Goal: Task Accomplishment & Management: Complete application form

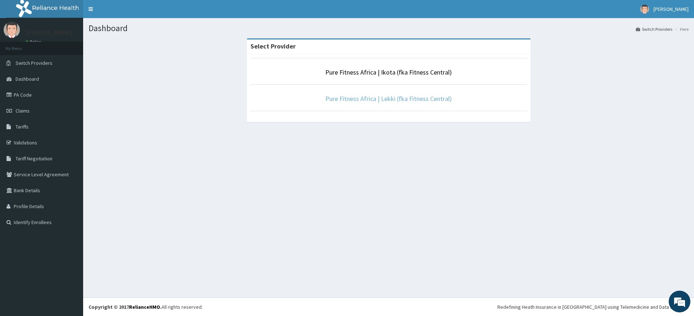
click at [412, 98] on link "Pure Fitness Africa | Lekki (fka Fitness Central)" at bounding box center [388, 98] width 127 height 8
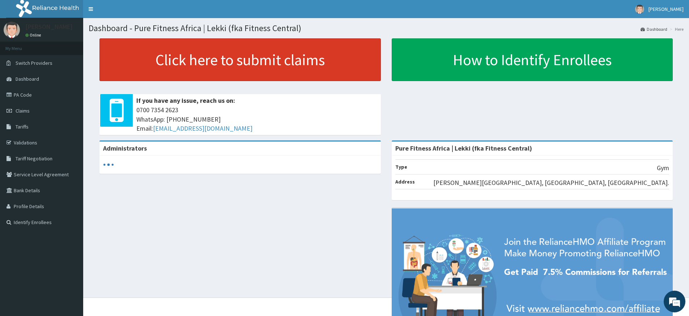
click at [266, 54] on link "Click here to submit claims" at bounding box center [239, 59] width 281 height 43
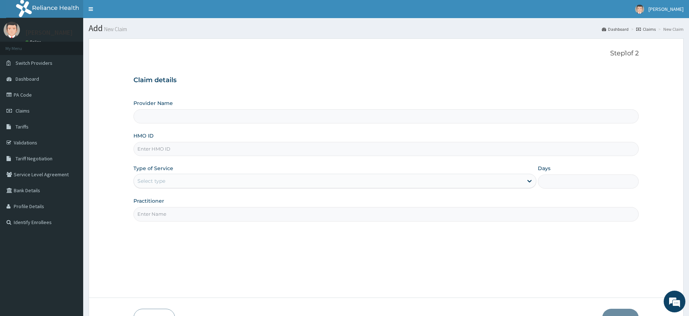
click at [215, 152] on input "HMO ID" at bounding box center [385, 149] width 505 height 14
type input "Pure Fitness Africa | Lekki (fka Fitness Central)"
type input "1"
type input "R"
type input "rfc/10069/B"
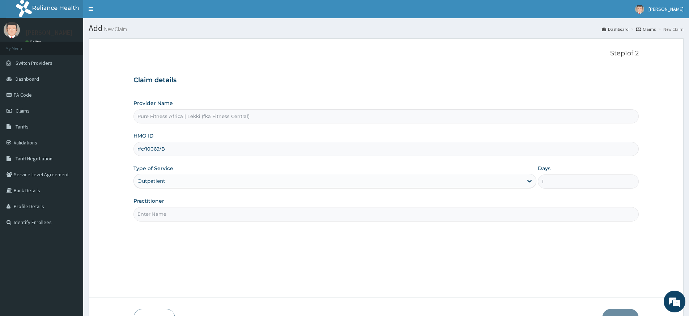
click at [227, 215] on input "Practitioner" at bounding box center [385, 214] width 505 height 14
type input "pure fitness africa"
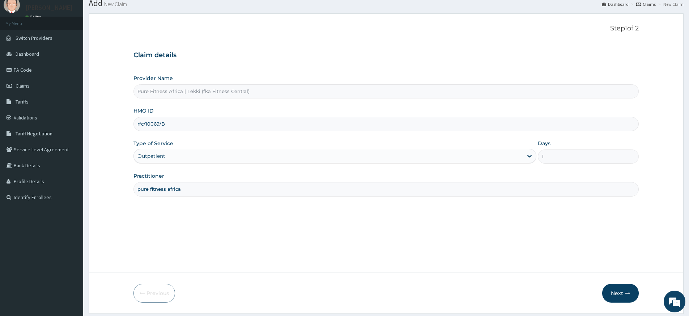
scroll to position [47, 0]
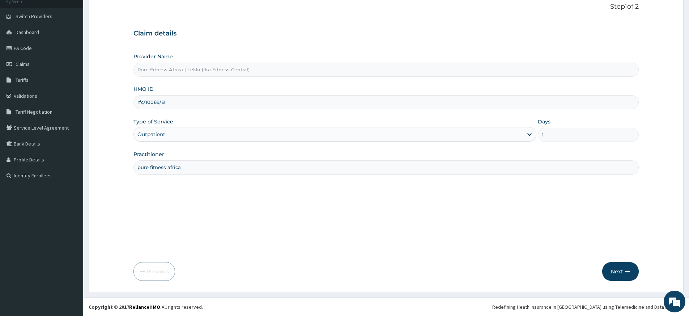
click at [615, 268] on button "Next" at bounding box center [620, 271] width 37 height 19
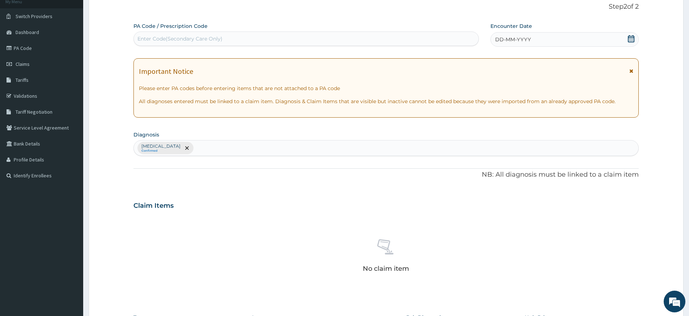
click at [320, 39] on div "Enter Code(Secondary Care Only)" at bounding box center [306, 39] width 345 height 12
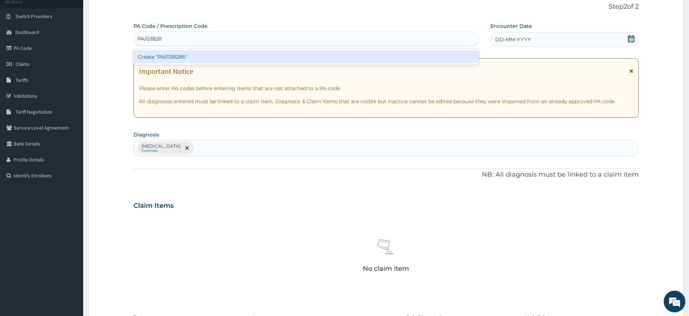
type input "PA/038286"
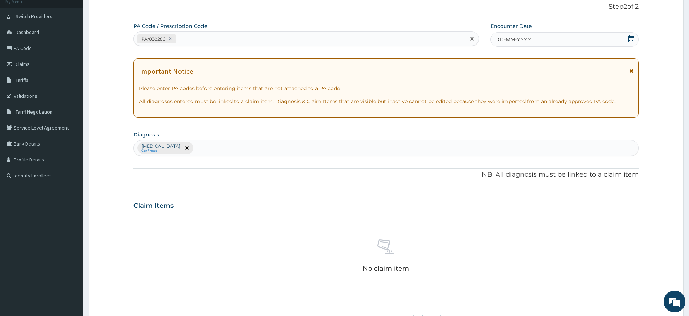
click at [530, 42] on div "DD-MM-YYYY" at bounding box center [564, 39] width 148 height 14
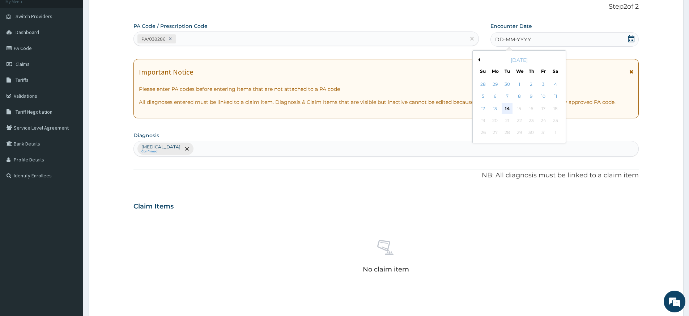
click at [506, 111] on div "14" at bounding box center [507, 108] width 11 height 11
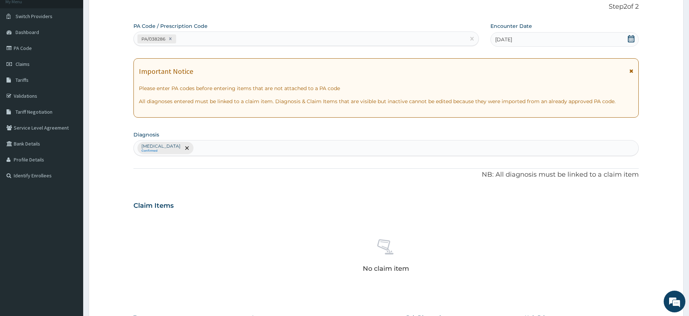
scroll to position [198, 0]
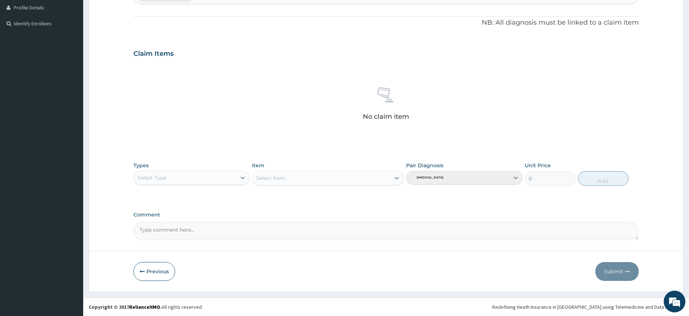
click at [174, 173] on div "Select Type" at bounding box center [185, 178] width 102 height 12
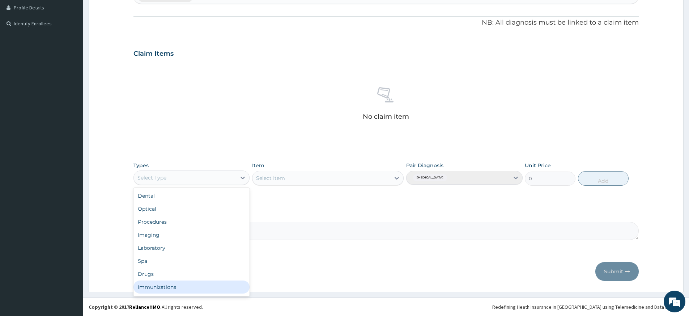
scroll to position [25, 0]
click at [182, 288] on div "Gym" at bounding box center [191, 288] width 116 height 13
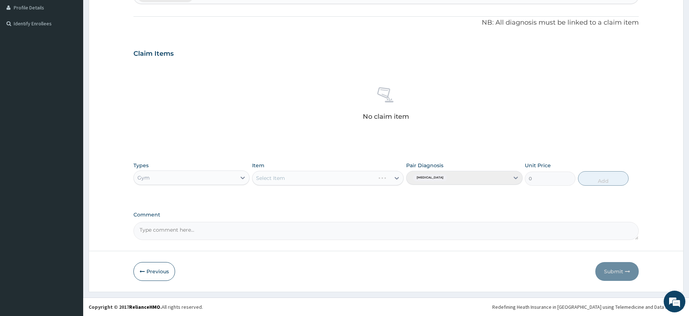
click at [290, 179] on div "Select Item" at bounding box center [327, 178] width 151 height 14
click at [290, 179] on div "Select Item" at bounding box center [321, 178] width 138 height 12
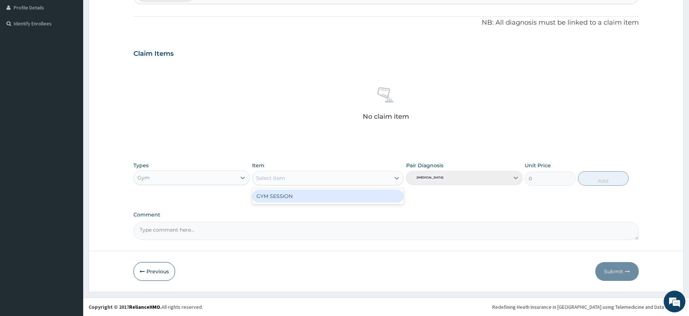
click at [292, 193] on div "GYM SESSION" at bounding box center [327, 195] width 151 height 13
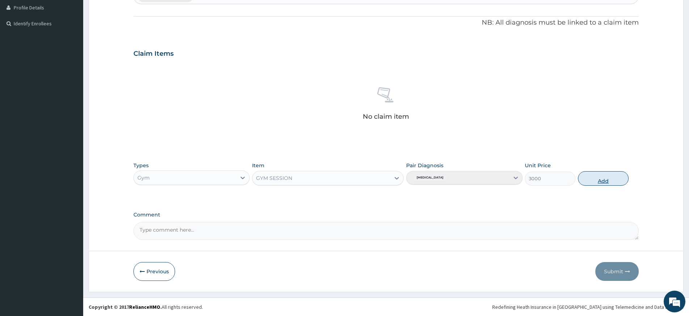
click at [614, 184] on button "Add" at bounding box center [603, 178] width 51 height 14
type input "0"
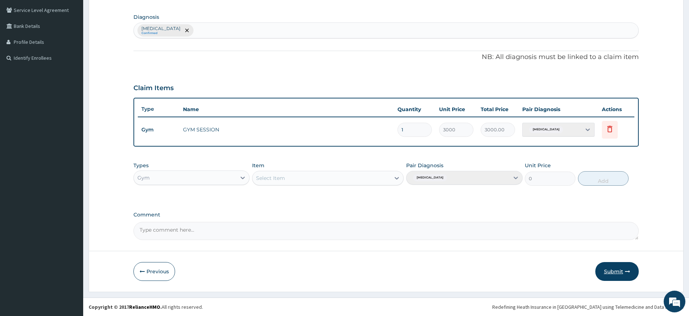
click at [612, 269] on button "Submit" at bounding box center [616, 271] width 43 height 19
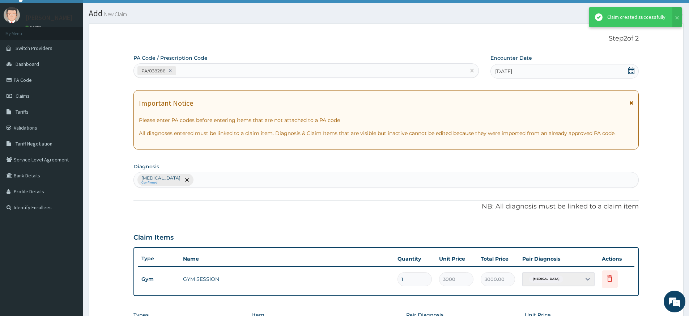
scroll to position [164, 0]
